Goal: Communication & Community: Answer question/provide support

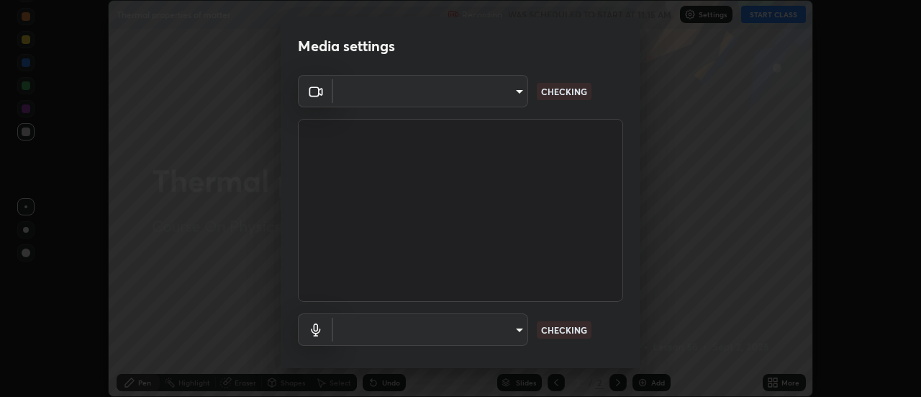
scroll to position [397, 921]
type input "5ef603223675ad3537792c6ebf1b52f50ad41f16ad71dfa7d9e08d698ef233d8"
type input "default"
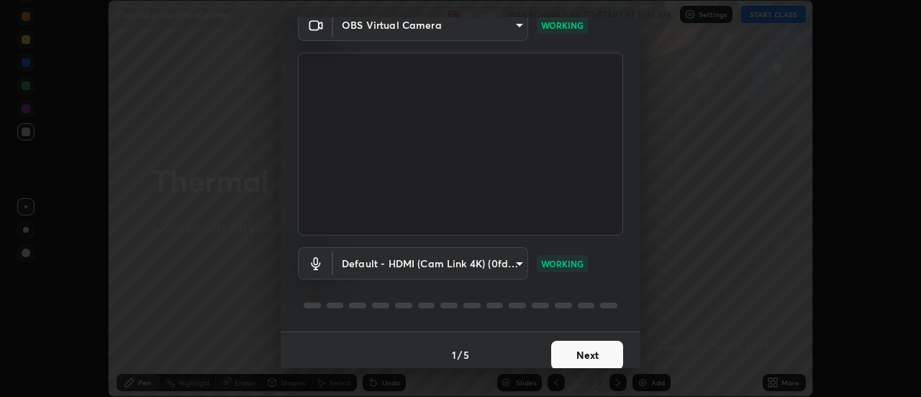
scroll to position [76, 0]
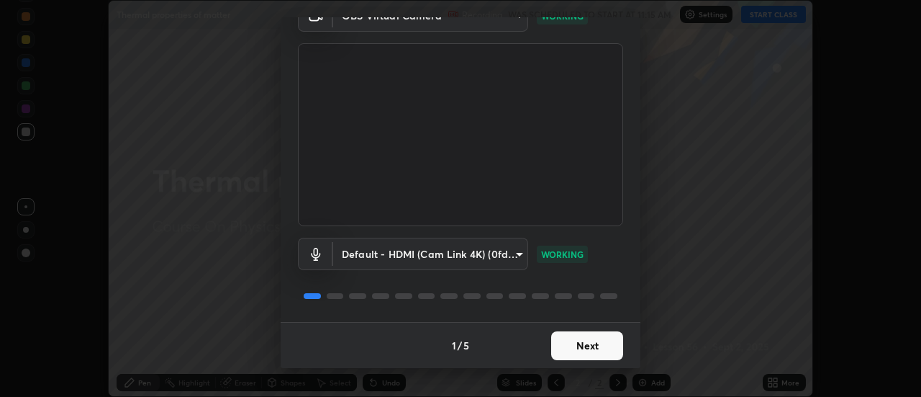
click at [592, 348] on button "Next" at bounding box center [587, 345] width 72 height 29
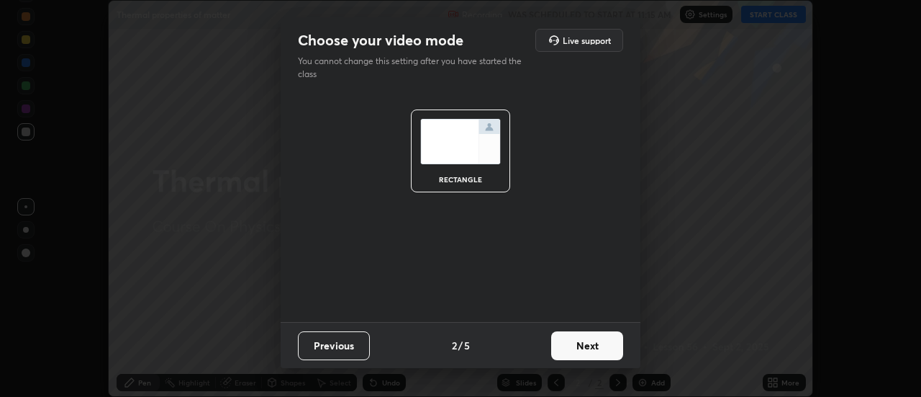
scroll to position [0, 0]
click at [598, 343] on button "Next" at bounding box center [587, 345] width 72 height 29
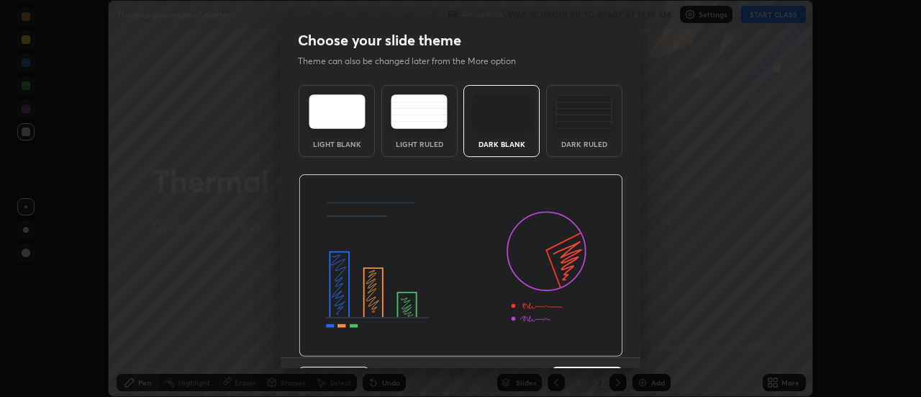
scroll to position [35, 0]
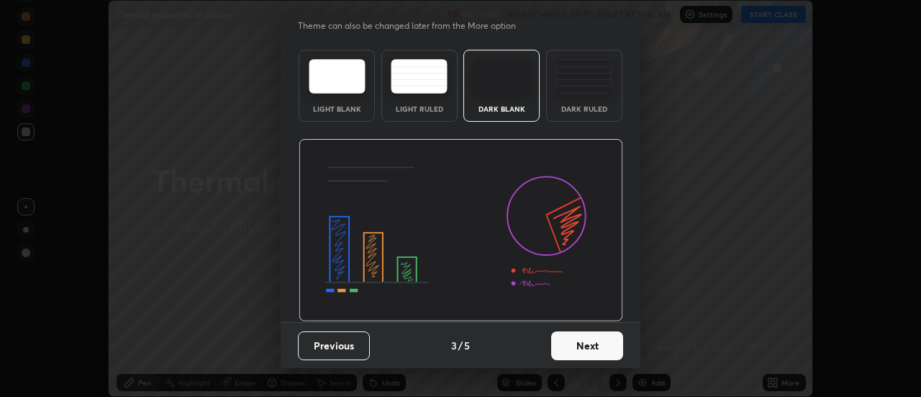
click at [589, 347] on button "Next" at bounding box center [587, 345] width 72 height 29
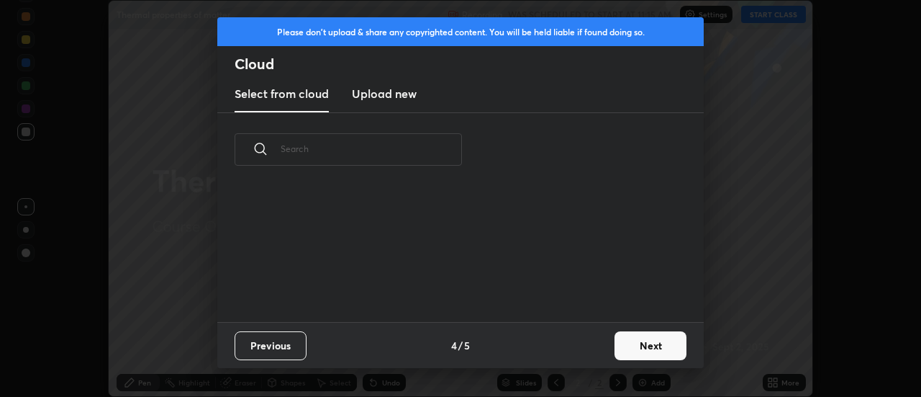
click at [636, 348] on button "Next" at bounding box center [651, 345] width 72 height 29
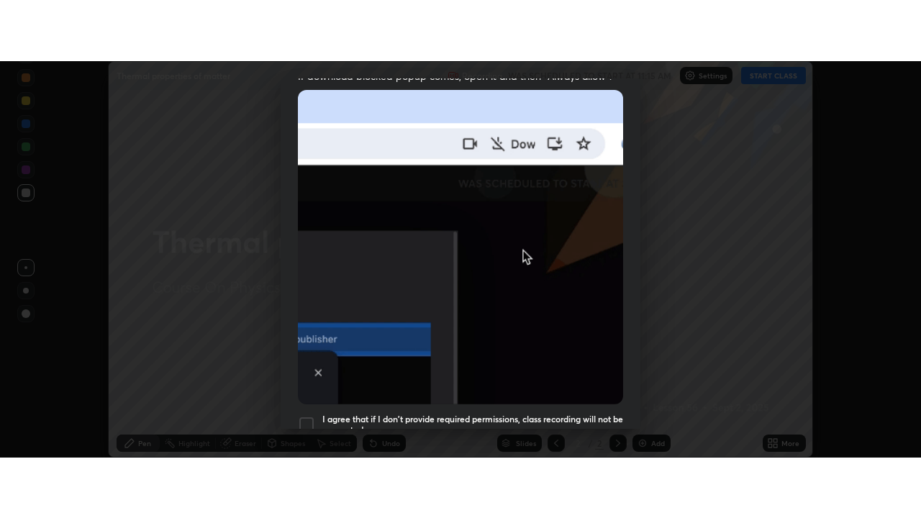
scroll to position [369, 0]
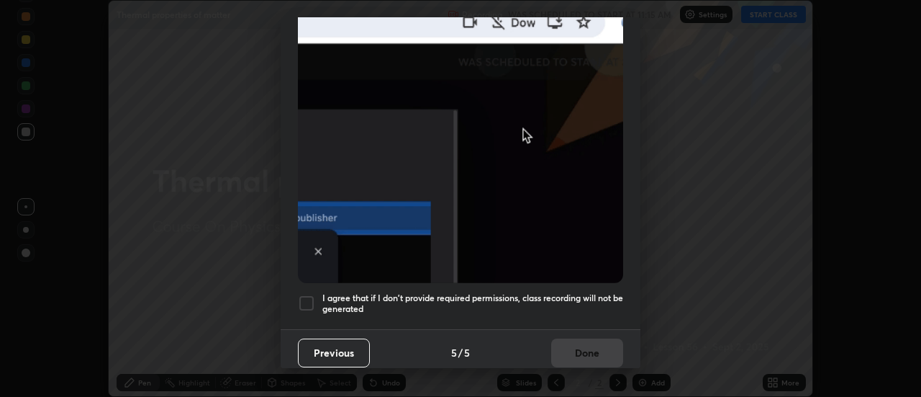
click at [308, 295] on div at bounding box center [306, 302] width 17 height 17
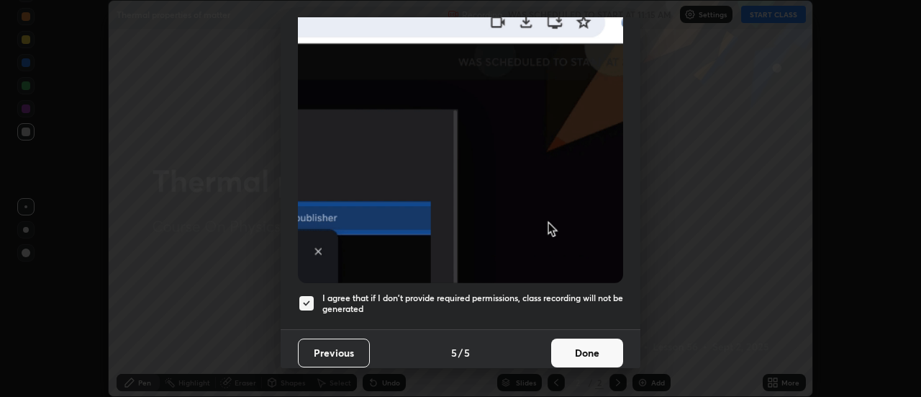
click at [577, 341] on button "Done" at bounding box center [587, 352] width 72 height 29
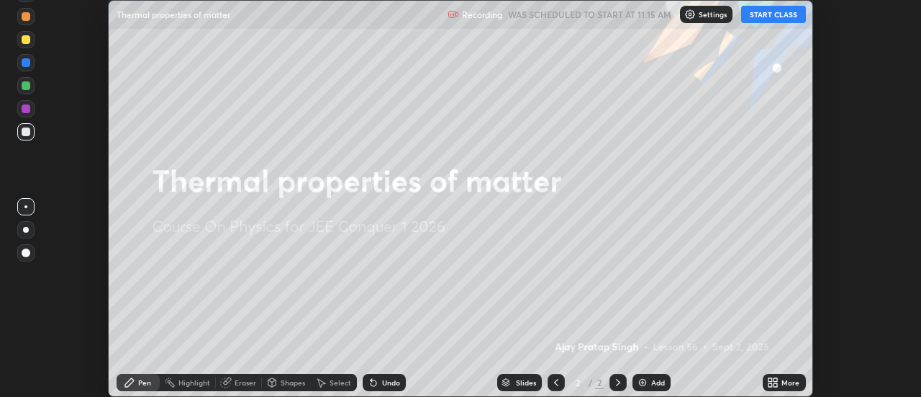
click at [762, 20] on button "START CLASS" at bounding box center [774, 14] width 65 height 17
click at [777, 378] on icon at bounding box center [777, 380] width 4 height 4
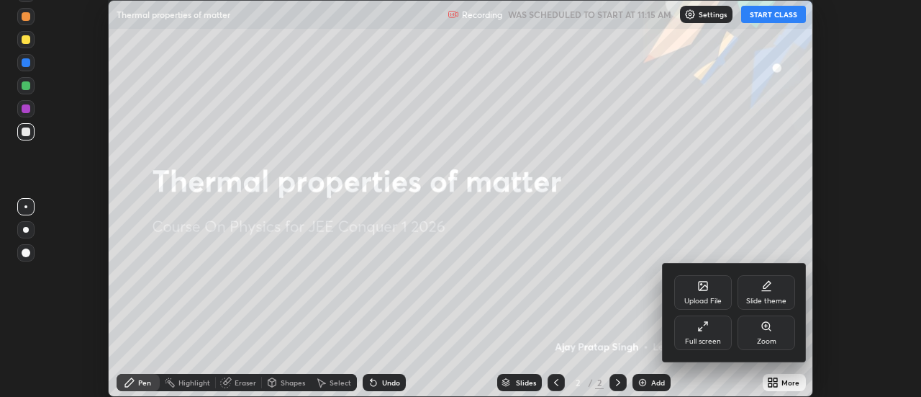
click at [706, 335] on div "Full screen" at bounding box center [704, 332] width 58 height 35
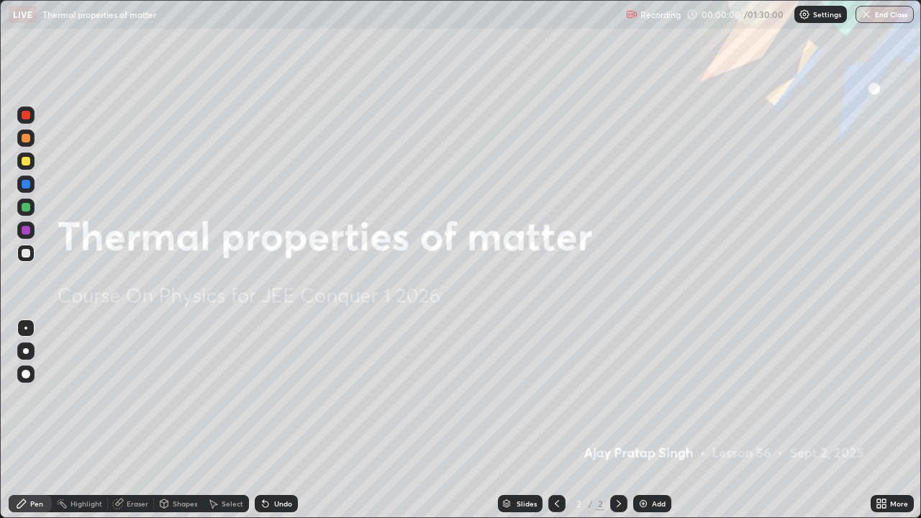
scroll to position [518, 921]
click at [657, 396] on div "Add" at bounding box center [659, 503] width 14 height 7
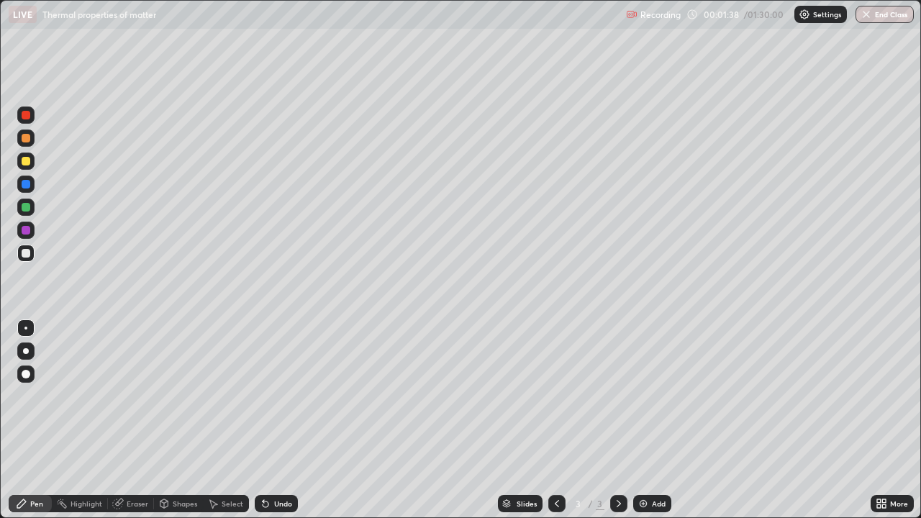
click at [141, 396] on div "Eraser" at bounding box center [138, 503] width 22 height 7
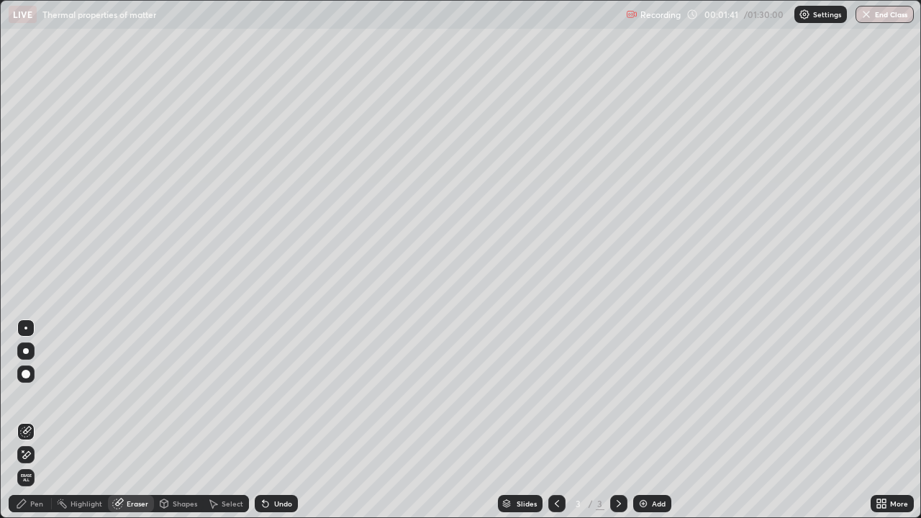
click at [43, 396] on div "Pen" at bounding box center [30, 503] width 43 height 17
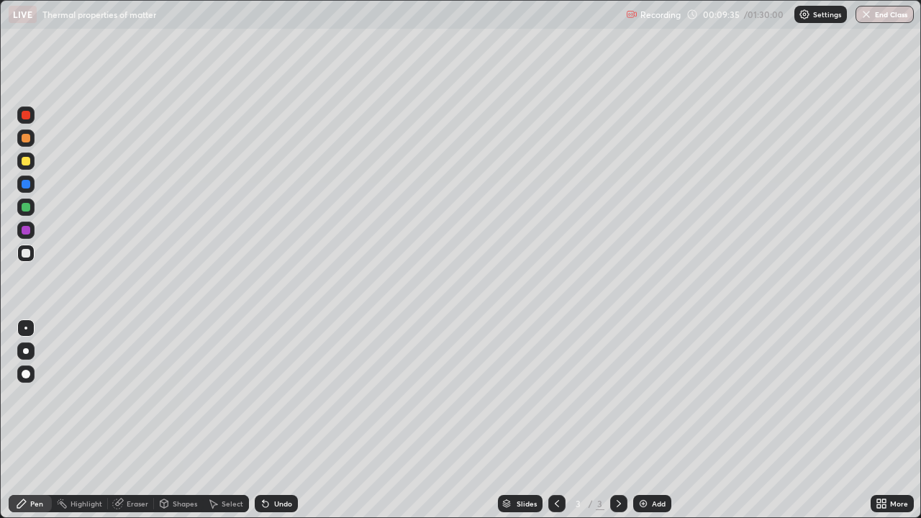
click at [139, 396] on div "Eraser" at bounding box center [138, 503] width 22 height 7
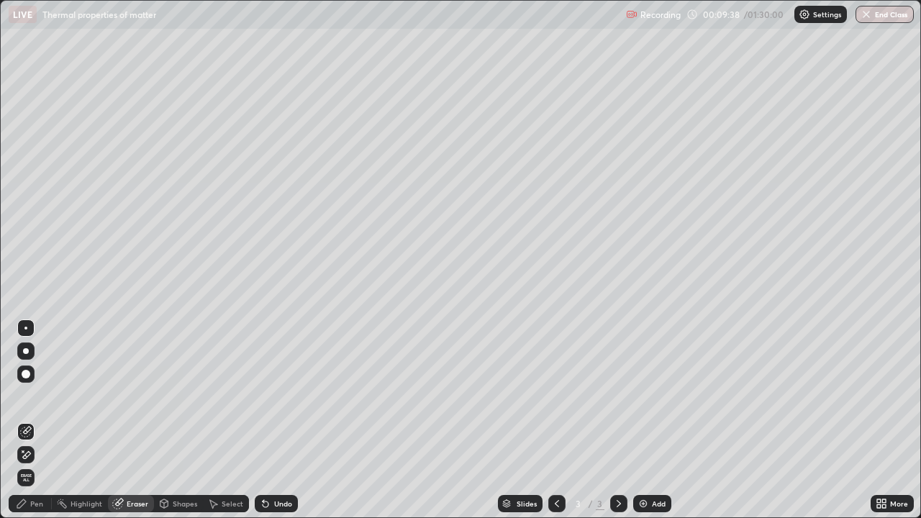
click at [44, 396] on div "Pen" at bounding box center [30, 503] width 43 height 17
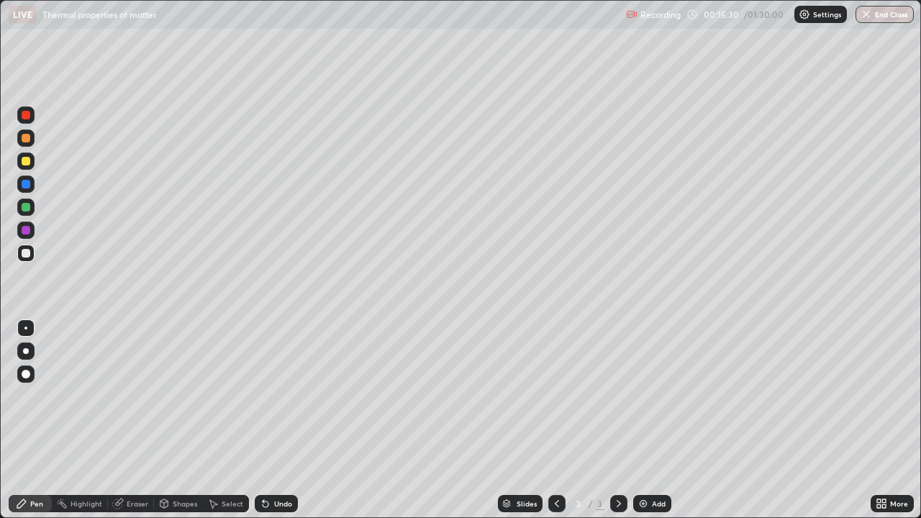
click at [656, 396] on div "Add" at bounding box center [659, 503] width 14 height 7
click at [278, 396] on div "Undo" at bounding box center [283, 503] width 18 height 7
click at [277, 396] on div "Undo" at bounding box center [283, 503] width 18 height 7
click at [274, 396] on div "Undo" at bounding box center [283, 503] width 18 height 7
click at [639, 396] on img at bounding box center [644, 504] width 12 height 12
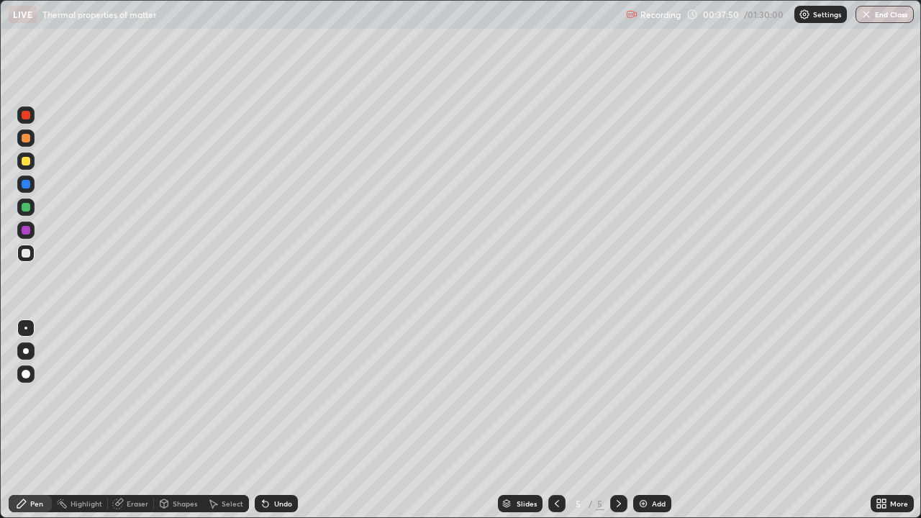
click at [279, 396] on div "Undo" at bounding box center [283, 503] width 18 height 7
click at [278, 396] on div "Undo" at bounding box center [283, 503] width 18 height 7
click at [639, 396] on img at bounding box center [644, 504] width 12 height 12
click at [140, 396] on div "Eraser" at bounding box center [138, 503] width 22 height 7
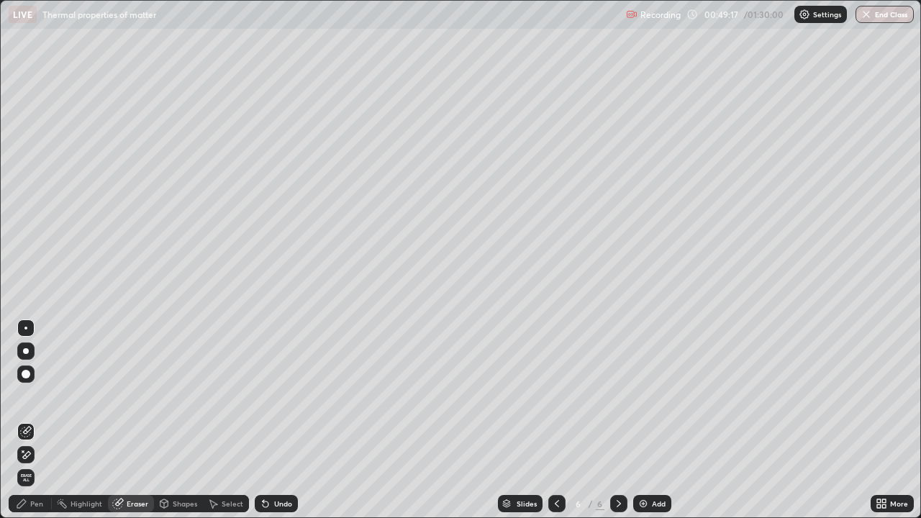
click at [35, 396] on div "Pen" at bounding box center [36, 503] width 13 height 7
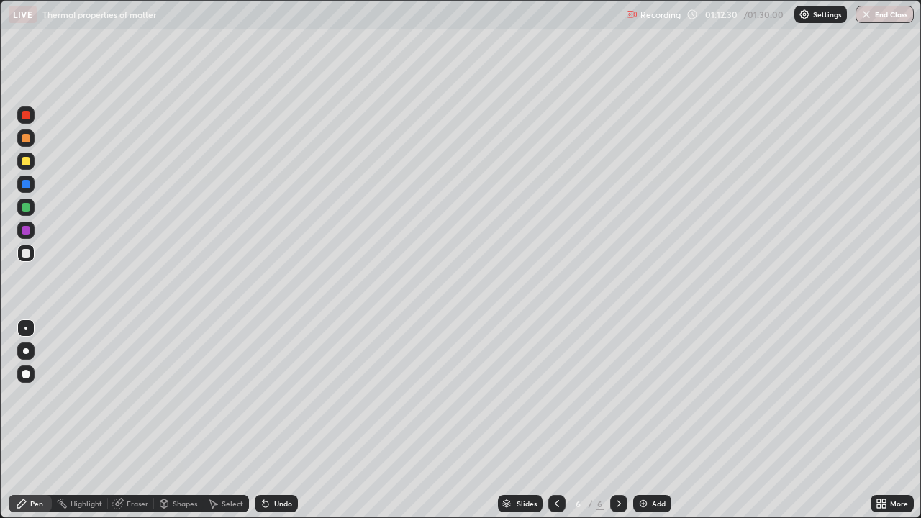
click at [650, 396] on div "Add" at bounding box center [653, 503] width 38 height 17
click at [644, 396] on img at bounding box center [644, 504] width 12 height 12
click at [139, 396] on div "Eraser" at bounding box center [138, 503] width 22 height 7
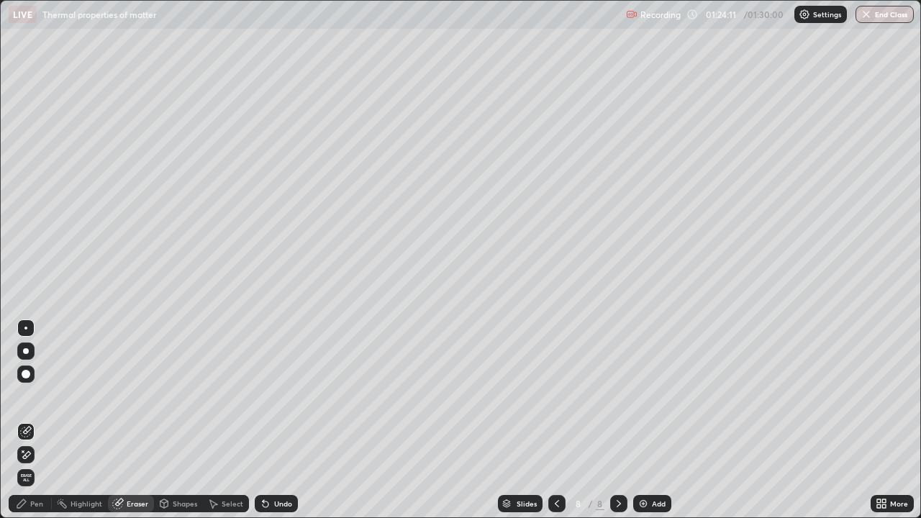
click at [42, 396] on div "Pen" at bounding box center [36, 503] width 13 height 7
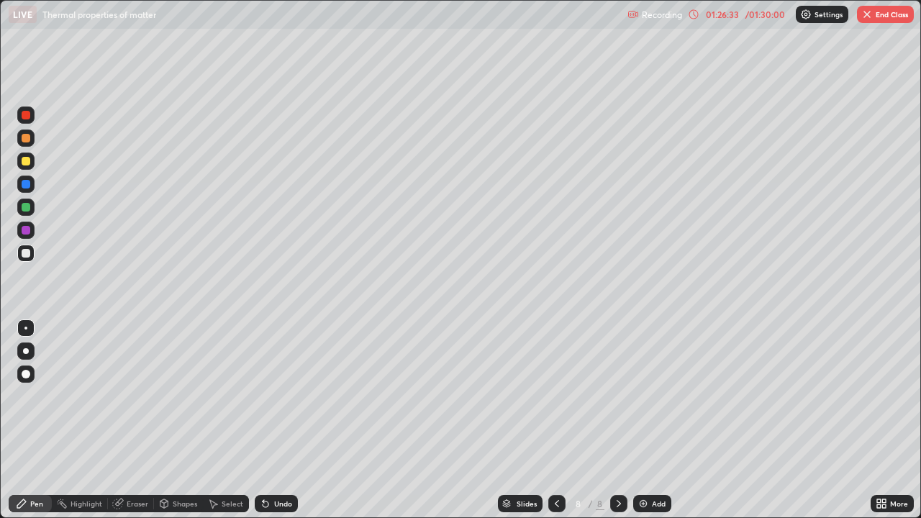
click at [875, 12] on button "End Class" at bounding box center [885, 14] width 57 height 17
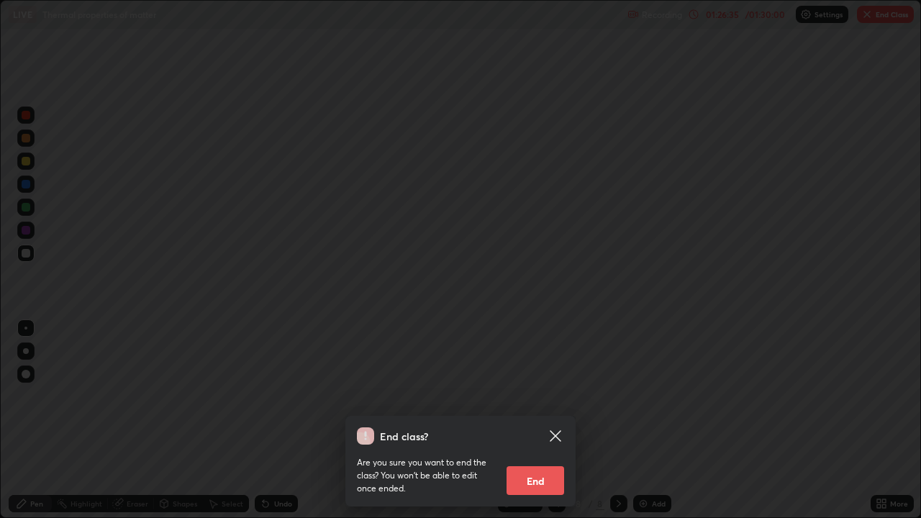
click at [547, 396] on button "End" at bounding box center [536, 481] width 58 height 29
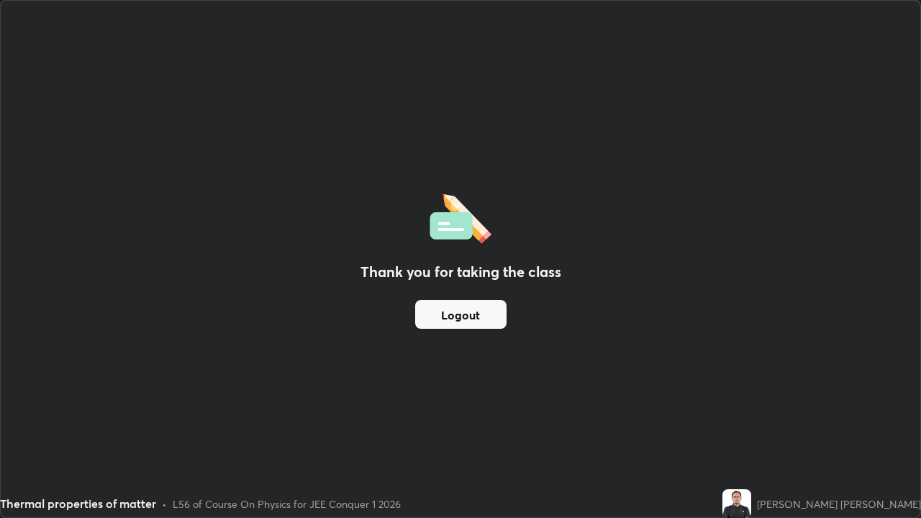
click at [469, 320] on button "Logout" at bounding box center [460, 314] width 91 height 29
click at [472, 318] on button "Logout" at bounding box center [460, 314] width 91 height 29
